Goal: Use online tool/utility: Utilize a website feature to perform a specific function

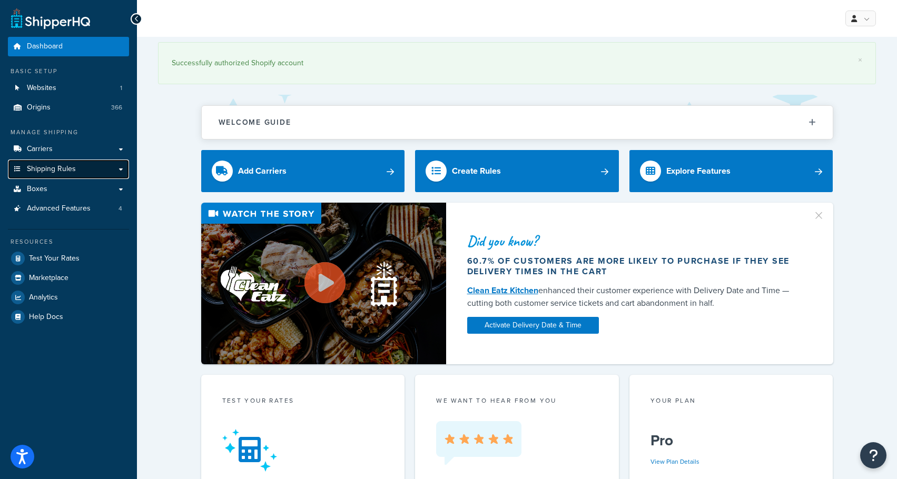
click at [55, 173] on span "Shipping Rules" at bounding box center [51, 169] width 49 height 9
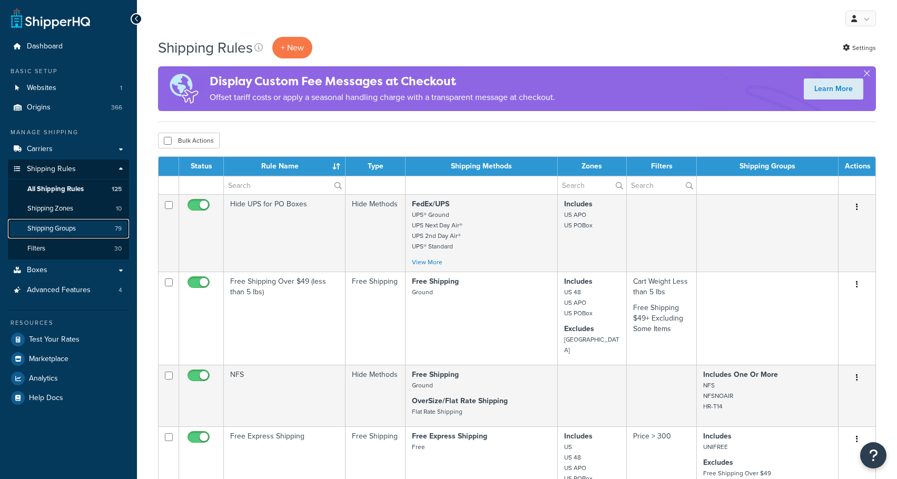
click at [66, 230] on span "Shipping Groups" at bounding box center [51, 228] width 48 height 9
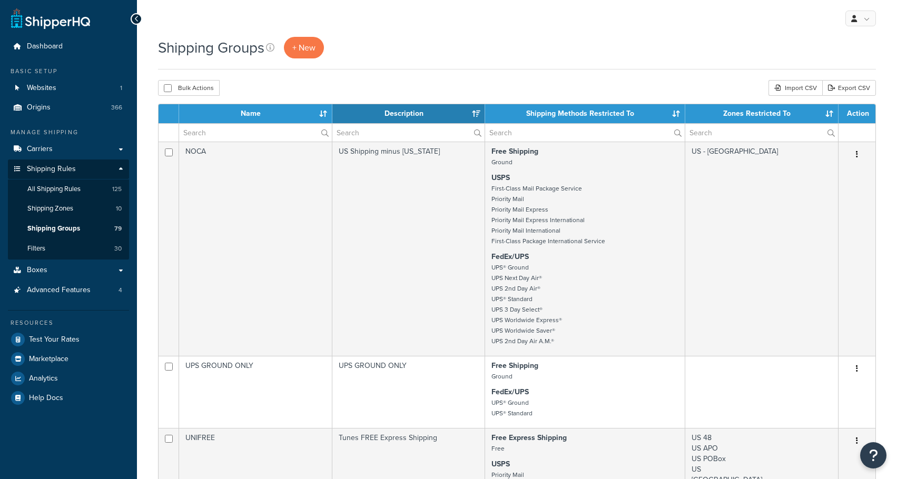
select select "15"
click at [245, 134] on input "text" at bounding box center [255, 133] width 153 height 18
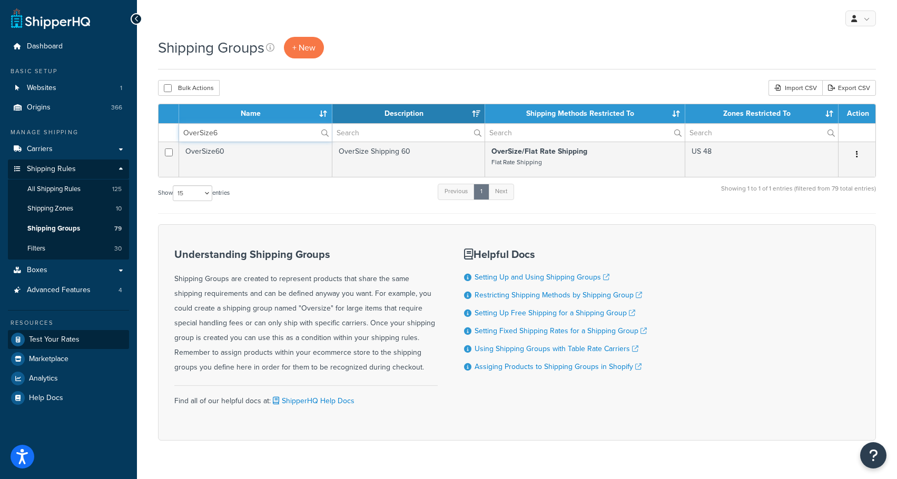
type input "OverSize6"
click at [70, 341] on span "Test Your Rates" at bounding box center [54, 340] width 51 height 9
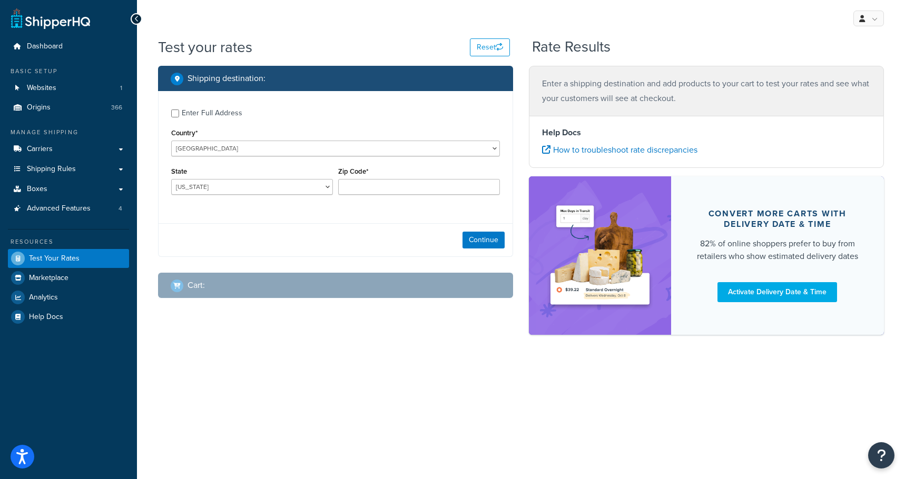
click at [204, 113] on div "Enter Full Address" at bounding box center [212, 113] width 61 height 15
click at [179, 113] on input "Enter Full Address" at bounding box center [175, 114] width 8 height 8
checkbox input "true"
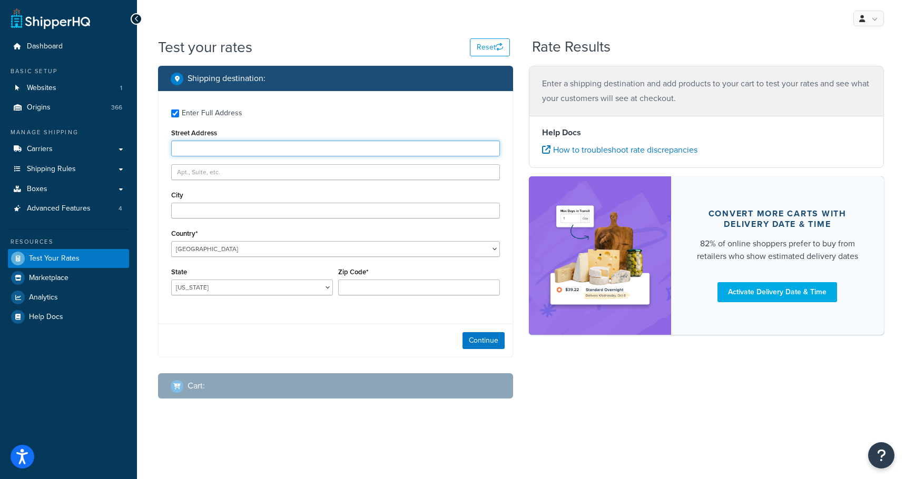
click at [225, 153] on input "Street Address" at bounding box center [335, 149] width 329 height 16
type input "1005 Night Song St"
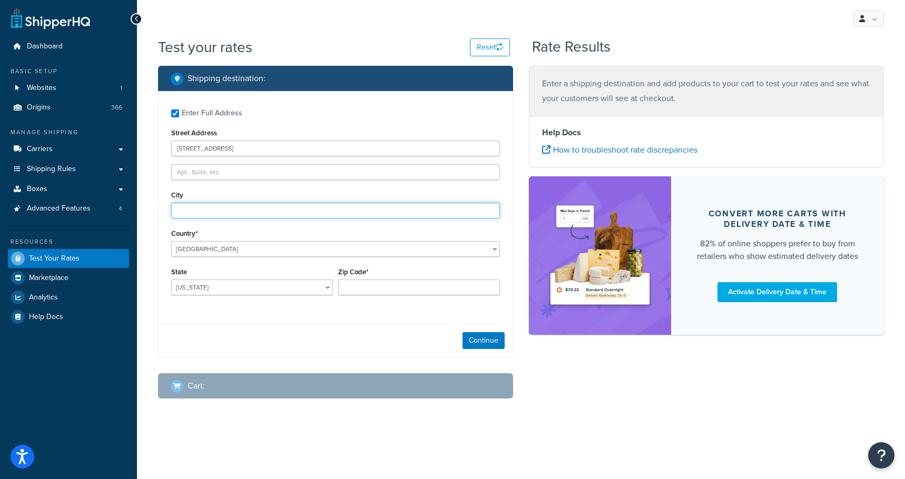
click at [224, 216] on input "City" at bounding box center [335, 211] width 329 height 16
type input "Valrico"
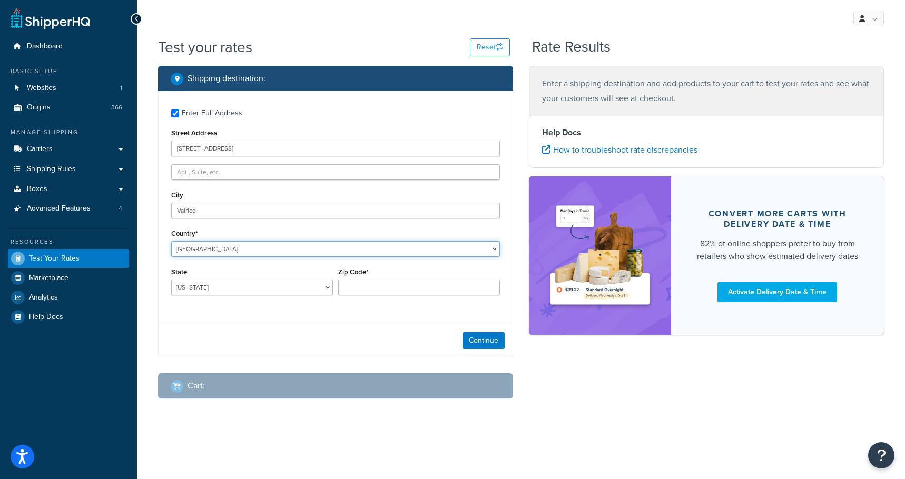
click at [227, 249] on select "United States United Kingdom Afghanistan Åland Islands Albania Algeria American…" at bounding box center [335, 249] width 329 height 16
click at [171, 241] on select "United States United Kingdom Afghanistan Åland Islands Albania Algeria American…" at bounding box center [335, 249] width 329 height 16
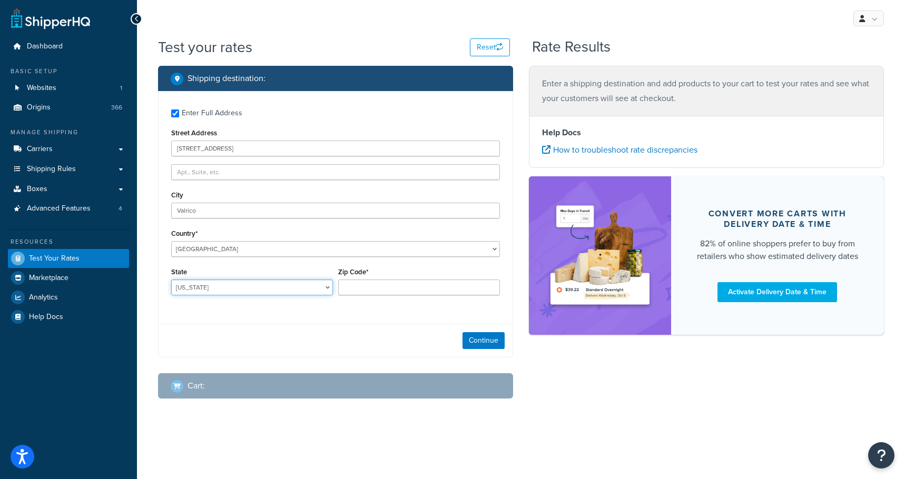
click at [247, 291] on select "Alabama Alaska American Samoa Arizona Arkansas Armed Forces Americas Armed Forc…" at bounding box center [252, 288] width 162 height 16
select select "FL"
click at [171, 280] on select "Alabama Alaska American Samoa Arizona Arkansas Armed Forces Americas Armed Forc…" at bounding box center [252, 288] width 162 height 16
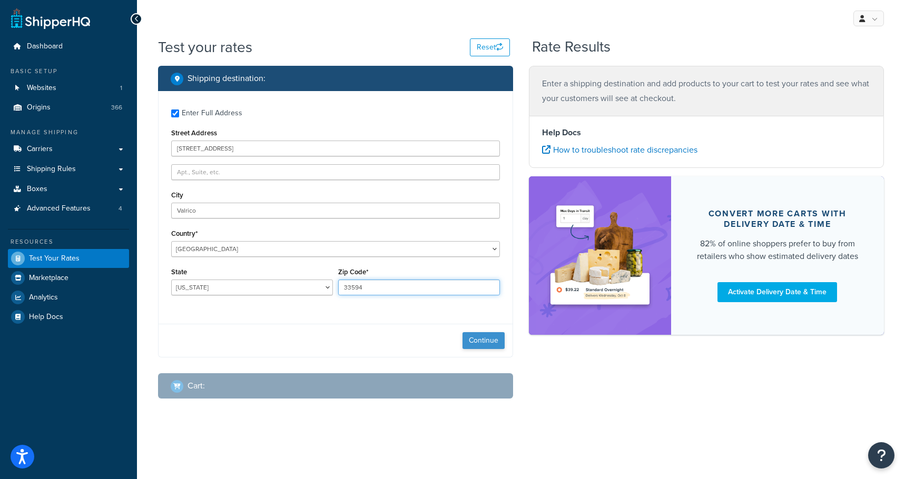
type input "33594"
click at [484, 341] on button "Continue" at bounding box center [483, 340] width 42 height 17
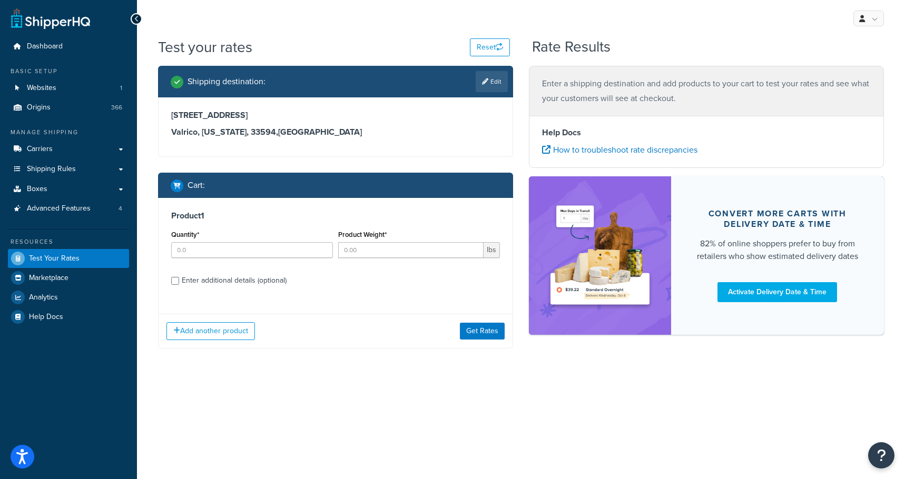
drag, startPoint x: 225, startPoint y: 281, endPoint x: 224, endPoint y: 272, distance: 8.5
click at [225, 281] on div "Enter additional details (optional)" at bounding box center [234, 280] width 105 height 15
click at [179, 281] on input "Enter additional details (optional)" at bounding box center [175, 281] width 8 height 8
checkbox input "true"
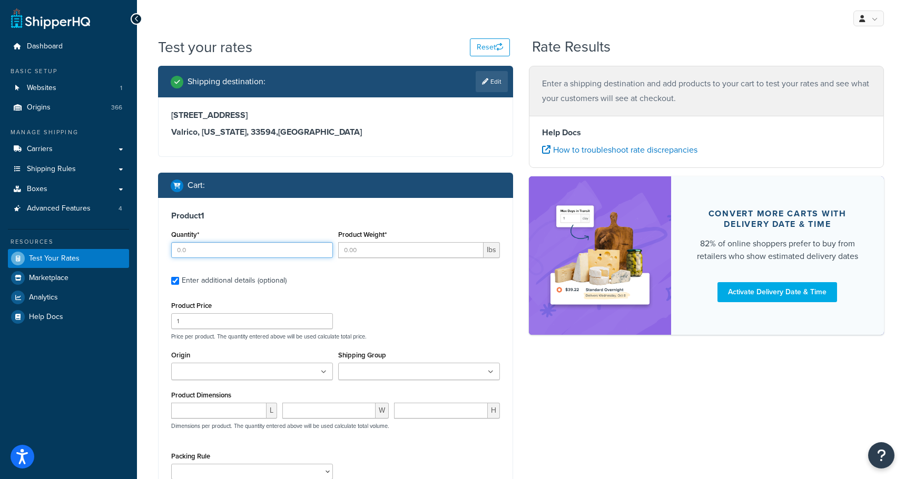
click at [227, 253] on input "Quantity*" at bounding box center [252, 250] width 162 height 16
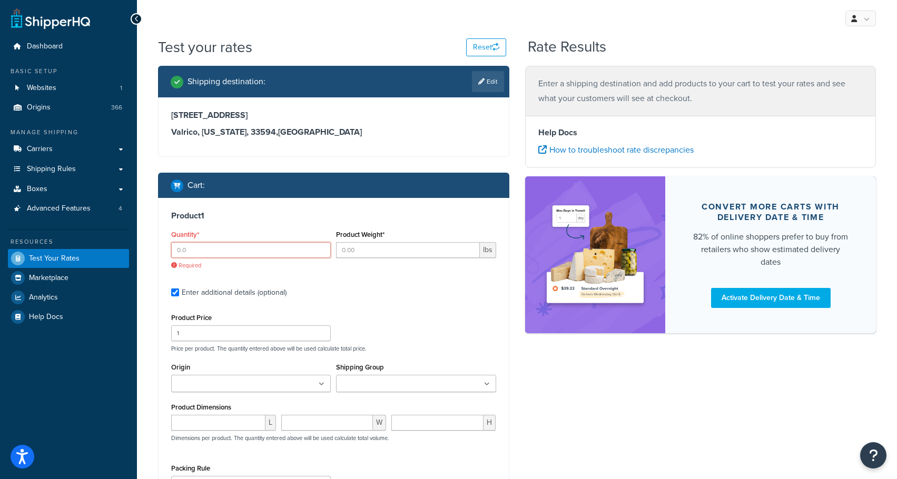
click at [248, 252] on input "Quantity*" at bounding box center [251, 250] width 160 height 16
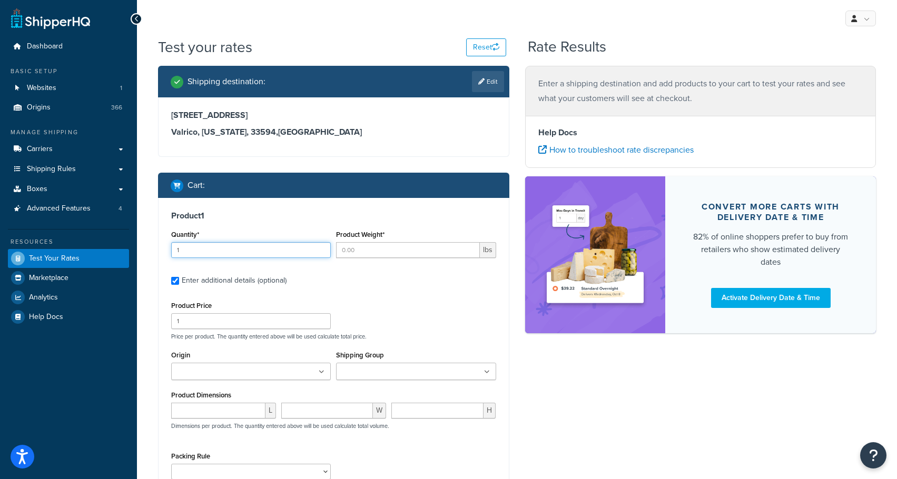
type input "1"
click at [385, 253] on input "Product Weight*" at bounding box center [407, 250] width 143 height 16
type input "24"
click at [237, 379] on ul at bounding box center [251, 371] width 160 height 17
type input "suvn"
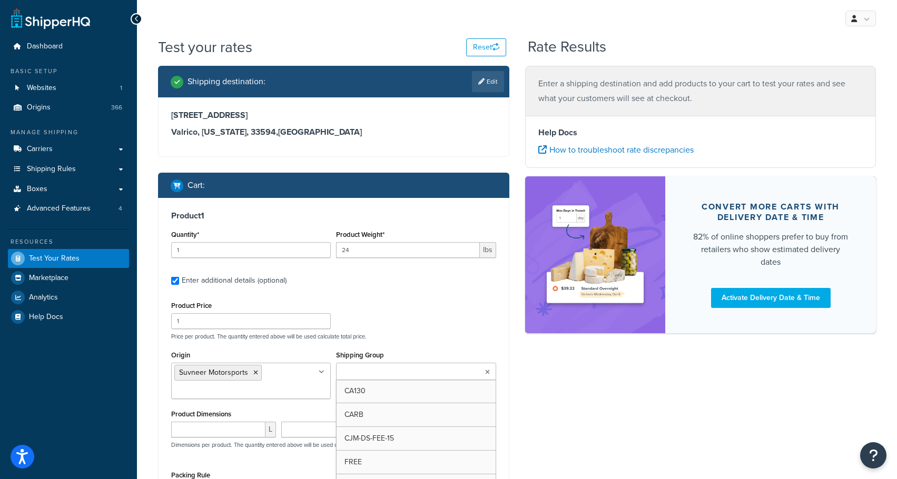
click at [352, 376] on input "Shipping Group" at bounding box center [385, 373] width 93 height 12
type input "OverSize60"
click at [564, 388] on div "Shipping destination : Edit 1005 Night Song St Valrico, Florida, 33594 , United…" at bounding box center [517, 322] width 734 height 512
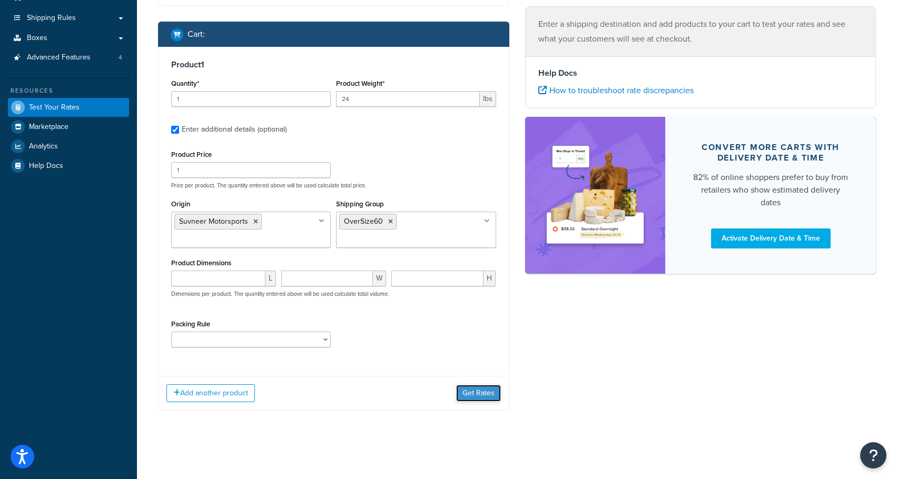
click at [475, 392] on button "Get Rates" at bounding box center [478, 393] width 45 height 17
